Goal: Information Seeking & Learning: Find specific fact

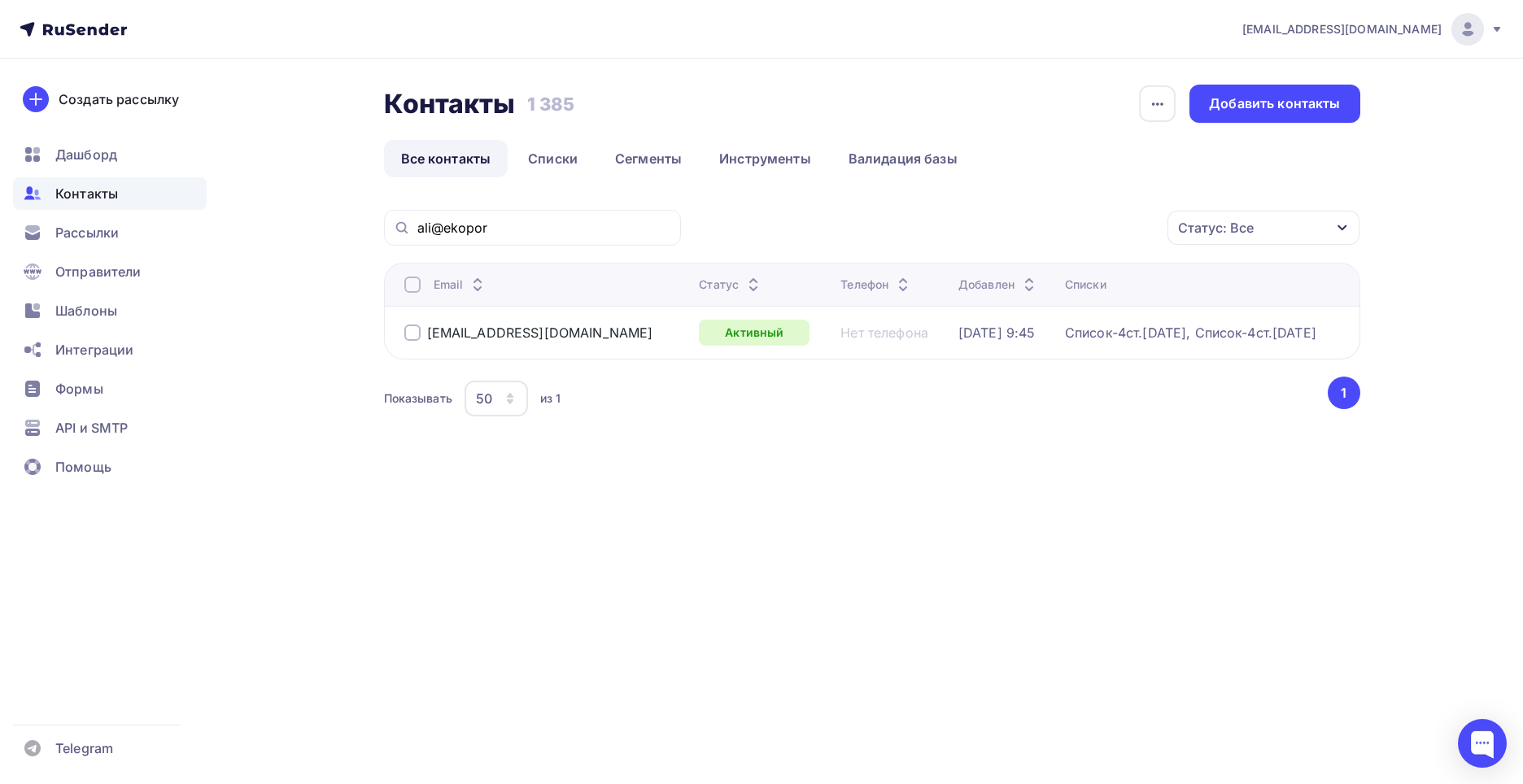
type input "ali@ekopor"
click at [432, 214] on div "ali@ekopor" at bounding box center [532, 227] width 297 height 36
click at [535, 256] on div "ali@ekopor Статус: Все Статус Новый Активный Не существует Переполнен Недоступе…" at bounding box center [872, 335] width 977 height 251
click at [724, 242] on div "Статус: Все Статус Новый Активный Не существует Переполнен Недоступен Отписан О…" at bounding box center [1027, 227] width 668 height 36
paste input "[PERSON_NAME] <[EMAIL_ADDRESS][DOMAIN_NAME]>"
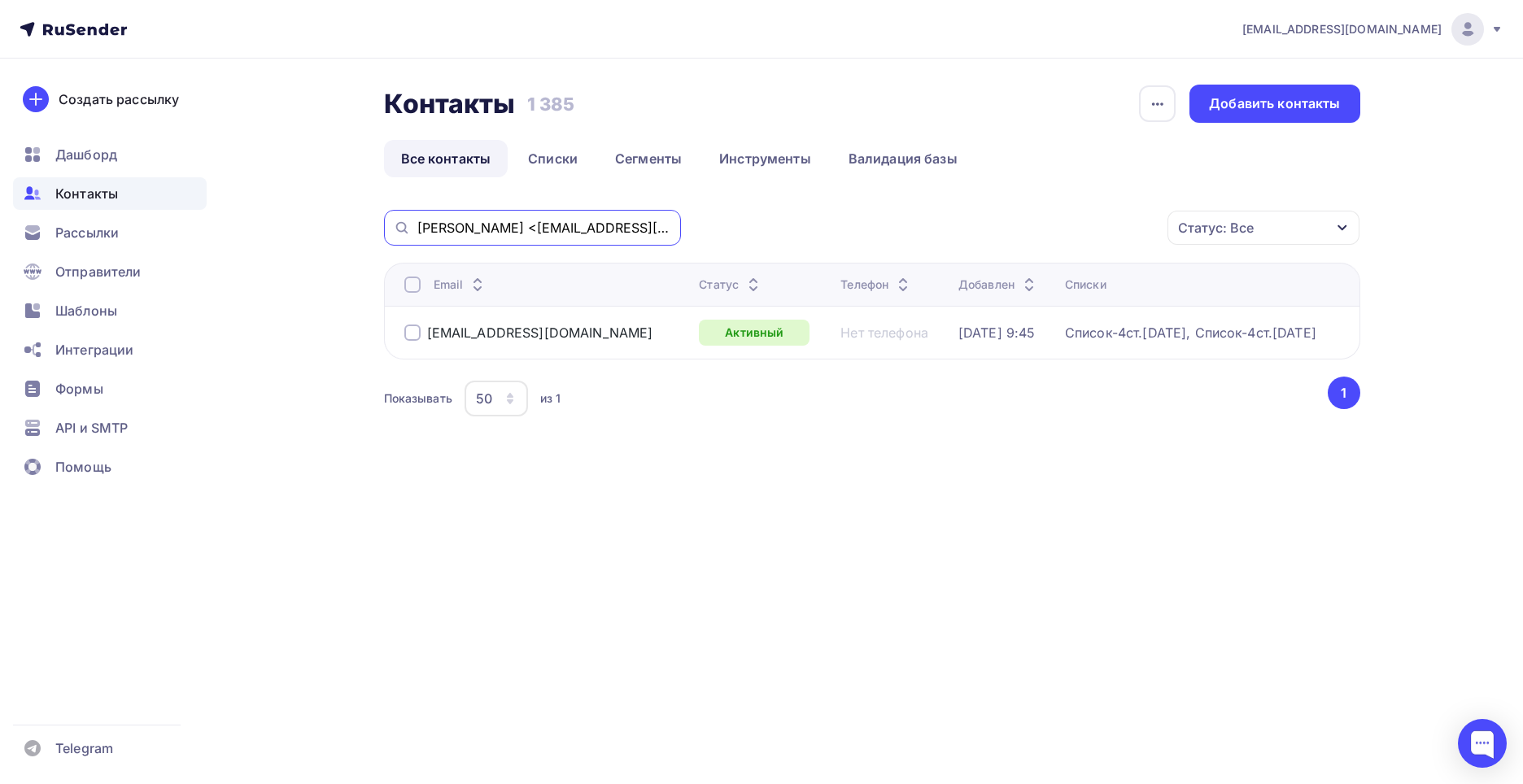
click at [498, 226] on input "[PERSON_NAME] <[EMAIL_ADDRESS][DOMAIN_NAME]" at bounding box center [544, 228] width 254 height 18
type input "[EMAIL_ADDRESS][DOMAIN_NAME]"
drag, startPoint x: 552, startPoint y: 225, endPoint x: 421, endPoint y: 200, distance: 133.4
click at [421, 199] on div "Контакты Контакты 1 385 1 385 История импорта Добавить контакты Все контакты Сп…" at bounding box center [872, 273] width 977 height 376
paste input "[PERSON_NAME] <[EMAIL_ADDRESS][DOMAIN_NAME]>"
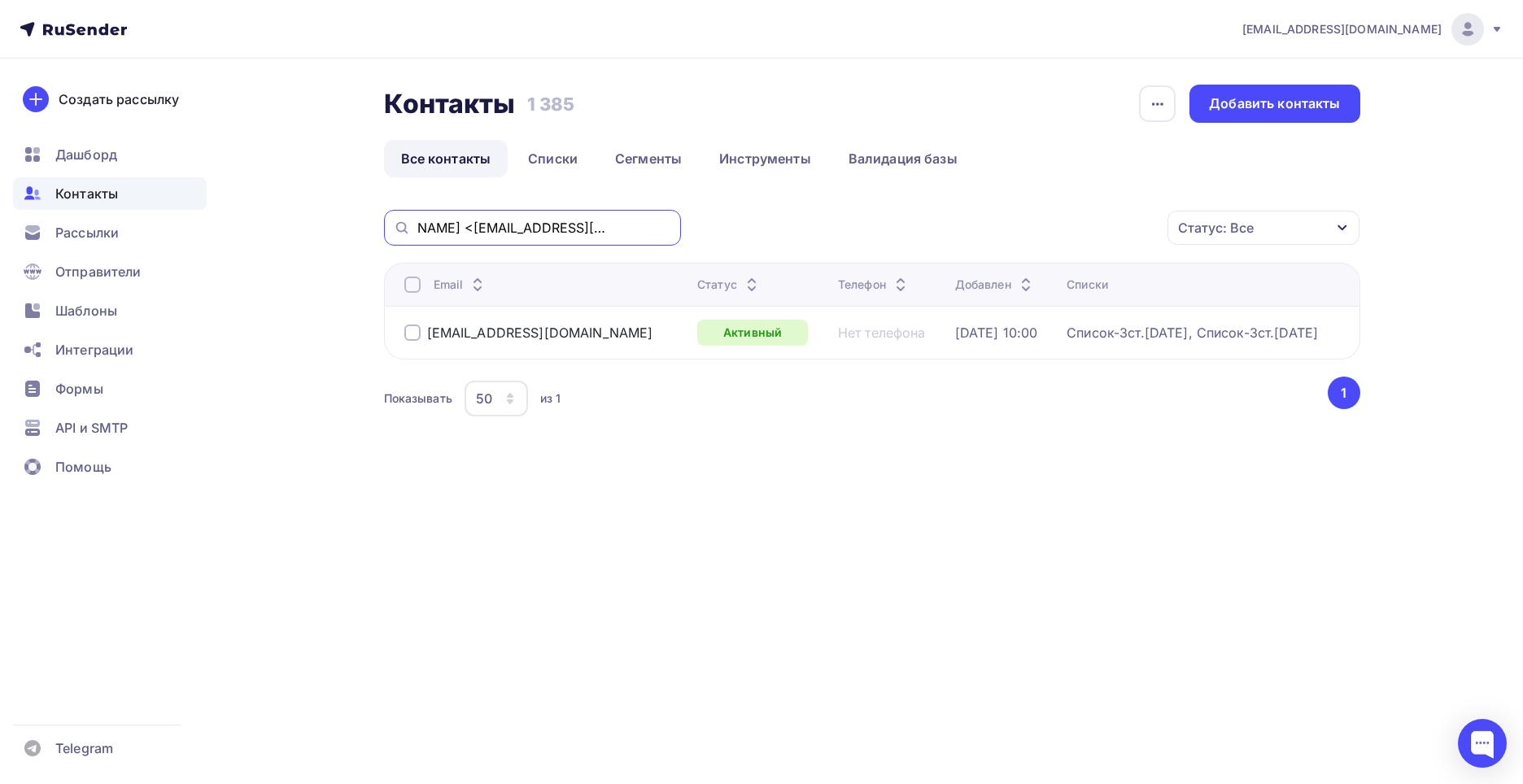
scroll to position [0, 54]
drag, startPoint x: 557, startPoint y: 225, endPoint x: 560, endPoint y: 263, distance: 38.1
click at [557, 231] on input "[PERSON_NAME] <[EMAIL_ADDRESS][DOMAIN_NAME]" at bounding box center [544, 228] width 254 height 18
type input "[EMAIL_ADDRESS][DOMAIN_NAME]"
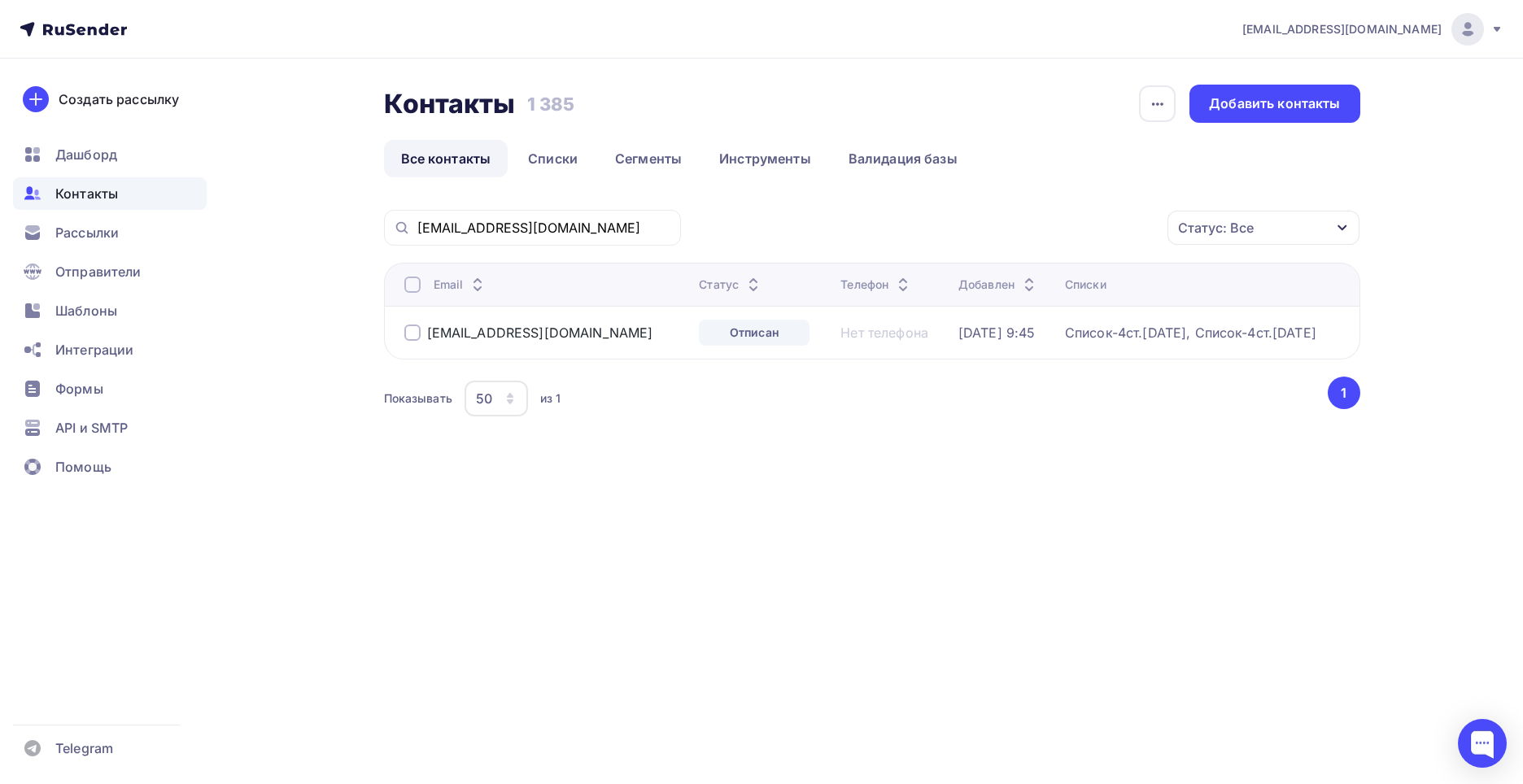
click at [550, 332] on div "[EMAIL_ADDRESS][DOMAIN_NAME]" at bounding box center [545, 332] width 282 height 26
drag, startPoint x: 542, startPoint y: 225, endPoint x: 406, endPoint y: 200, distance: 138.3
click at [406, 200] on div "Контакты Контакты 1 385 1 385 История импорта Добавить контакты Все контакты Сп…" at bounding box center [872, 273] width 977 height 376
click at [591, 625] on div "[EMAIL_ADDRESS][DOMAIN_NAME] Аккаунт Тарифы Выйти Создать рассылку [GEOGRAPHIC_…" at bounding box center [761, 392] width 1523 height 784
